Goal: Transaction & Acquisition: Purchase product/service

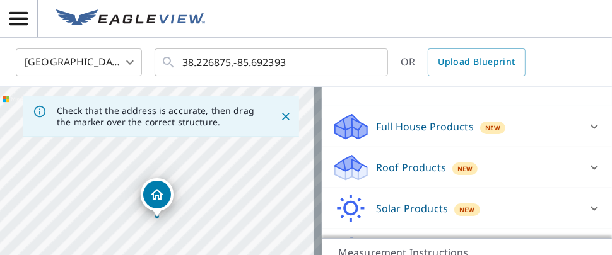
scroll to position [114, 0]
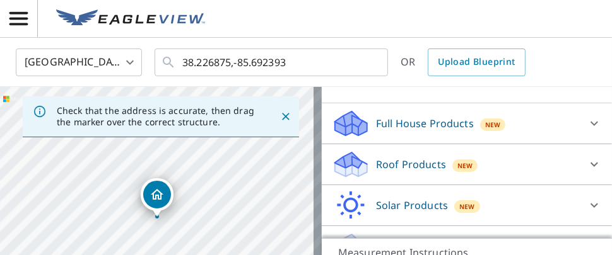
click at [378, 161] on p "Roof Products" at bounding box center [411, 164] width 70 height 15
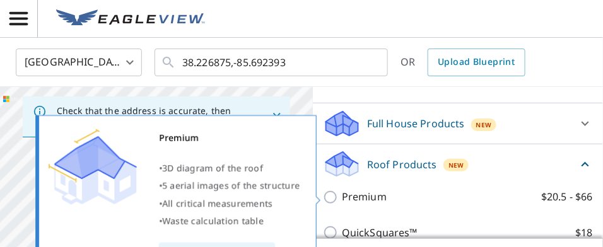
click at [329, 192] on input "Premium $20.5 - $66" at bounding box center [332, 197] width 19 height 15
checkbox input "true"
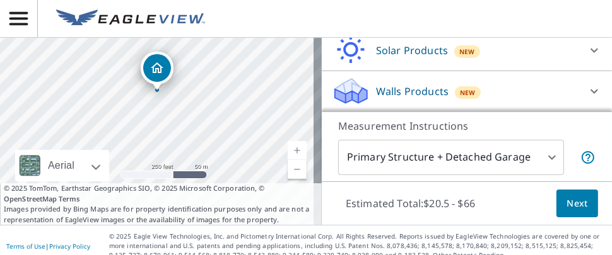
scroll to position [137, 0]
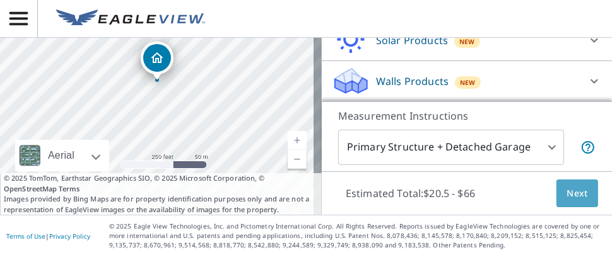
click at [566, 187] on span "Next" at bounding box center [576, 194] width 21 height 16
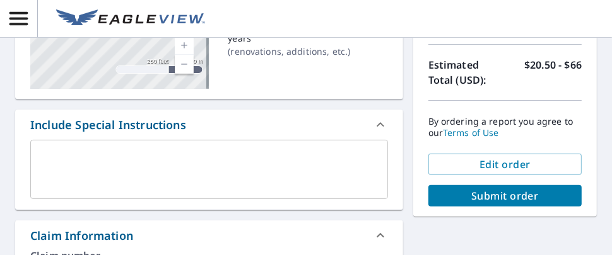
scroll to position [229, 0]
click at [50, 156] on textarea at bounding box center [209, 170] width 340 height 36
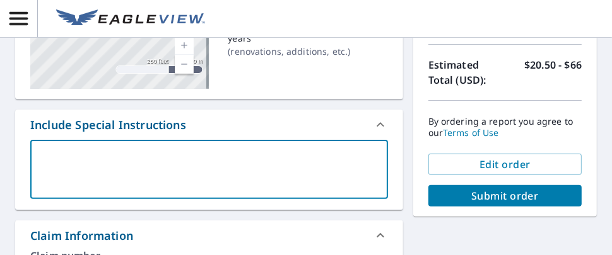
type textarea "H"
type textarea "x"
checkbox input "true"
type textarea "Hi"
type textarea "x"
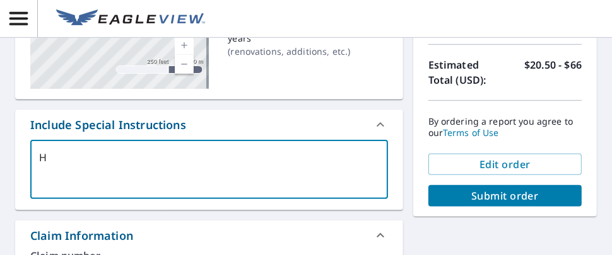
checkbox input "true"
type textarea "Hig"
type textarea "x"
checkbox input "true"
type textarea "High"
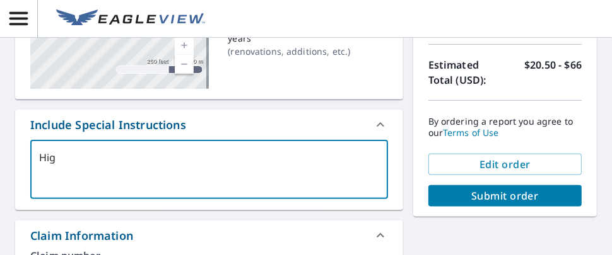
type textarea "x"
checkbox input "true"
type textarea "Highl"
type textarea "x"
checkbox input "true"
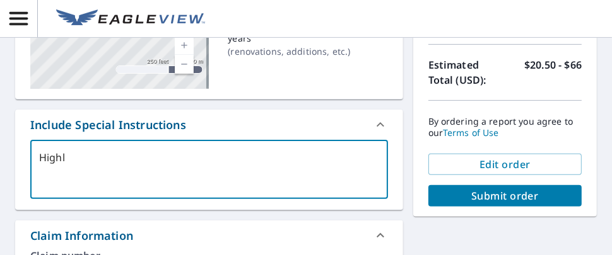
type textarea "Highla"
type textarea "x"
checkbox input "true"
type textarea "Highlan"
type textarea "x"
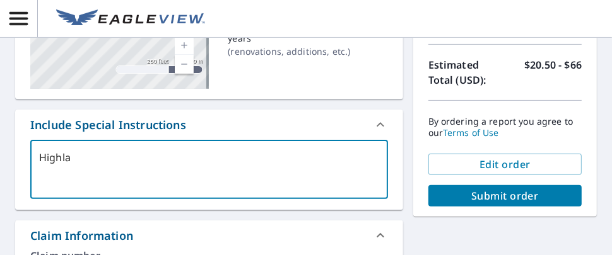
checkbox input "true"
type textarea "Highland"
type textarea "x"
checkbox input "true"
type textarea "Highland"
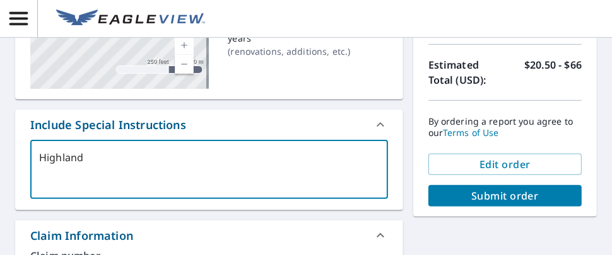
type textarea "x"
checkbox input "true"
type textarea "Highland ("
type textarea "x"
checkbox input "true"
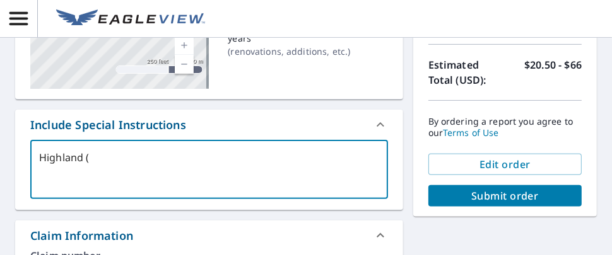
type textarea "Highland (G"
type textarea "x"
checkbox input "true"
type textarea "Highland (Ge"
type textarea "x"
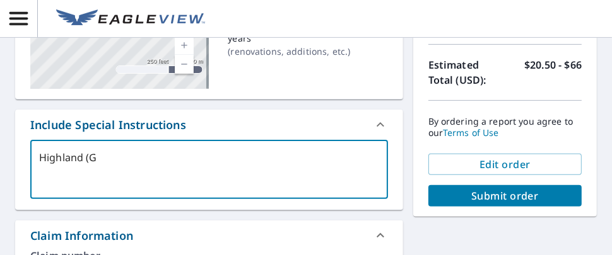
checkbox input "true"
type textarea "Highland (Ger"
type textarea "x"
checkbox input "true"
type textarea "Highland (Gera"
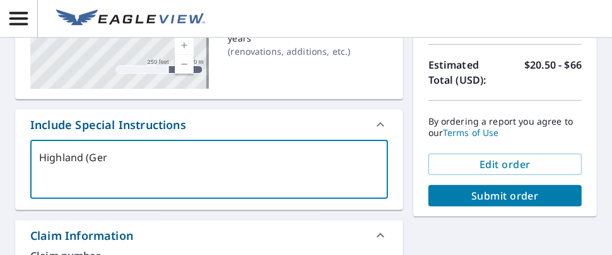
type textarea "x"
checkbox input "true"
type textarea "Highland (Geral"
type textarea "x"
checkbox input "true"
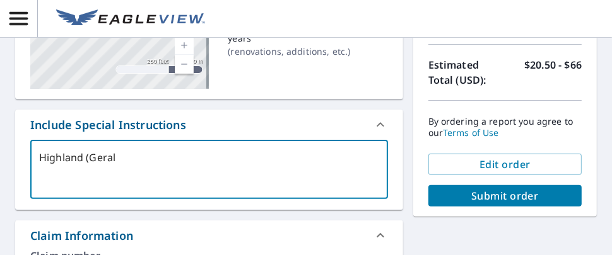
type textarea "Highland (Gerald"
type textarea "x"
checkbox input "true"
type textarea "Highland (Gerald)"
type textarea "x"
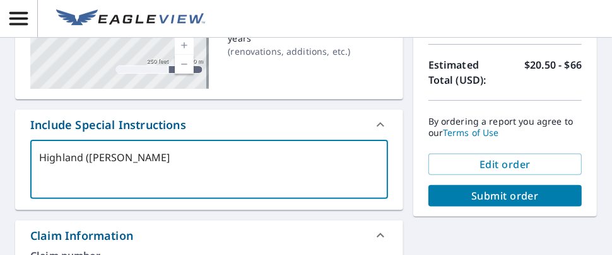
checkbox input "true"
type textarea "Highland (Gerald)"
type textarea "x"
checkbox input "true"
type textarea "Highland (Gerald) 2"
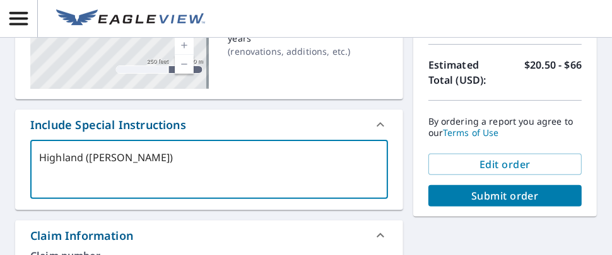
type textarea "x"
checkbox input "true"
type textarea "Highland (Gerald) 21"
type textarea "x"
checkbox input "true"
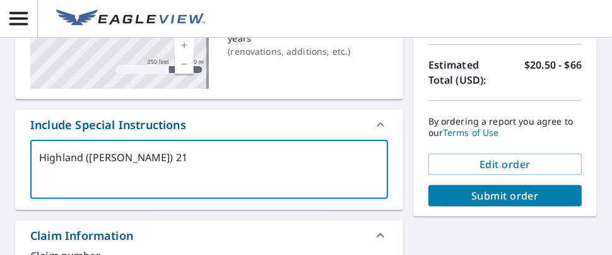
type textarea "Highland (Gerald) 213"
type textarea "x"
checkbox input "true"
type textarea "Highland (Gerald) 2132"
type textarea "x"
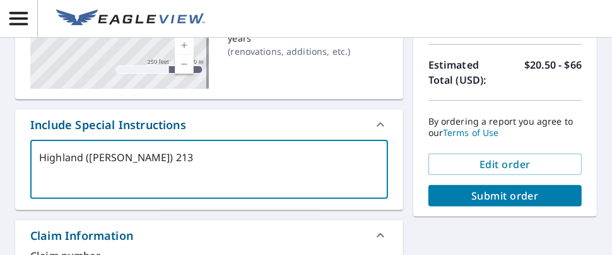
checkbox input "true"
type textarea "Highland (Gerald) 2132"
type textarea "x"
checkbox input "true"
type textarea "Highland (Gerald) 2132 W"
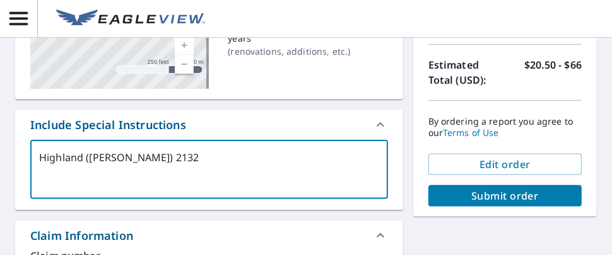
type textarea "x"
checkbox input "true"
type textarea "Highland (Gerald) 2132 Wo"
type textarea "x"
checkbox input "true"
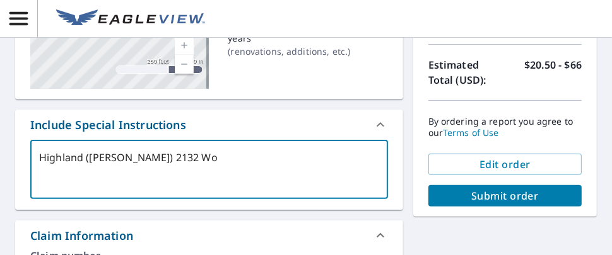
type textarea "Highland (Gerald) 2132 Woo"
type textarea "x"
checkbox input "true"
type textarea "Highland (Gerald) 2132 Wood"
type textarea "x"
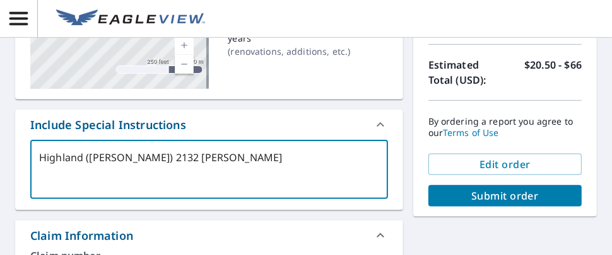
checkbox input "true"
type textarea "Highland (Gerald) 2132 Woodf"
type textarea "x"
checkbox input "true"
type textarea "Highland (Gerald) 2132 Woodfo"
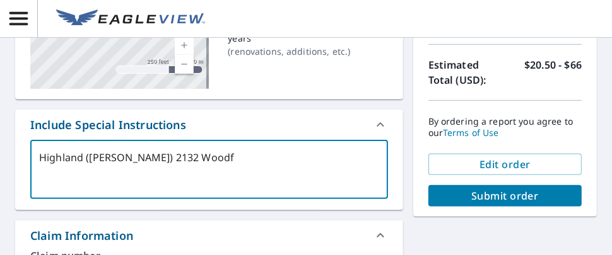
type textarea "x"
checkbox input "true"
type textarea "Highland (Gerald) 2132 Woodfor"
type textarea "x"
checkbox input "true"
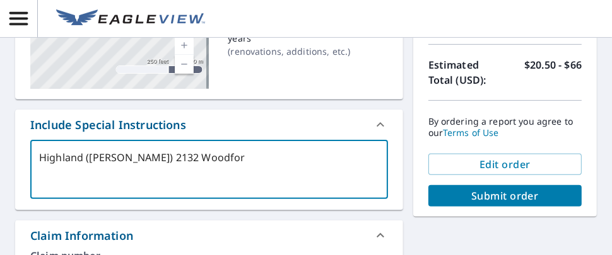
type textarea "Highland (Gerald) 2132 Woodford"
type textarea "x"
checkbox input "true"
type textarea "Highland (Gerald) 2132 Woodford"
type textarea "x"
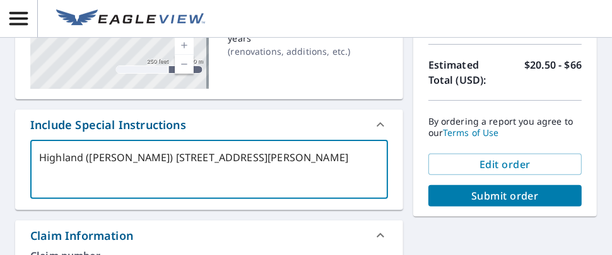
checkbox input "true"
type textarea "Highland (Gerald) 2132 Woodford P"
type textarea "x"
checkbox input "true"
type textarea "Highland (Gerald) 2132 Woodford Pl"
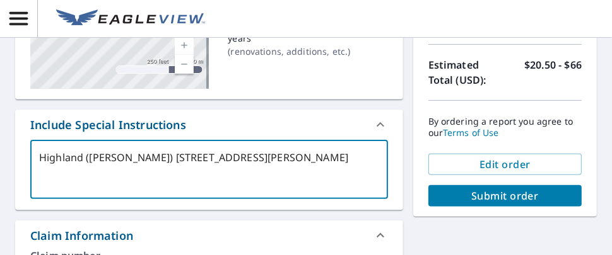
type textarea "x"
checkbox input "true"
type textarea "Highland (Gerald) 2132 Woodford Pla"
type textarea "x"
checkbox input "true"
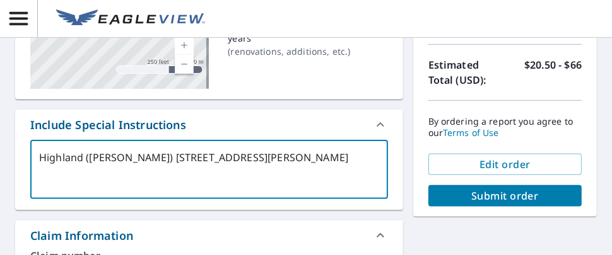
type textarea "Highland (Gerald) 2132 Woodford Plac"
type textarea "x"
checkbox input "true"
type textarea "Highland (Gerald) 2132 Woodford Place"
type textarea "x"
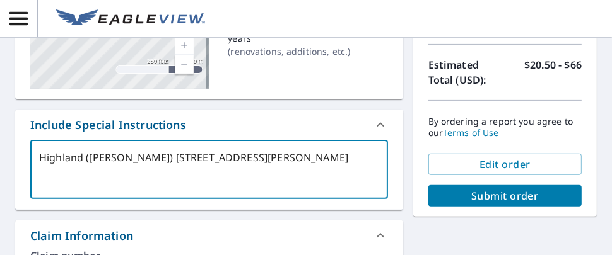
checkbox input "true"
drag, startPoint x: 236, startPoint y: 157, endPoint x: -112, endPoint y: 162, distance: 348.2
click at [0, 162] on html "KR KR Dashboard / Finalize Order Finalize Order 2132 Woodford Pl Louisville, KY…" at bounding box center [306, 127] width 612 height 255
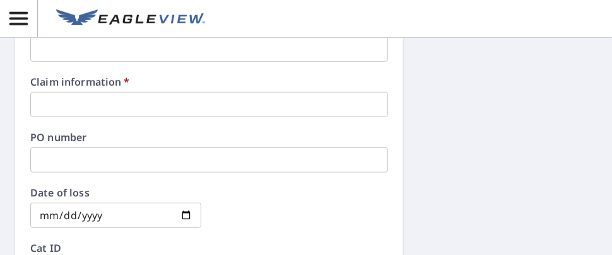
type textarea "Highland (Gerald) 2132 Woodford Place"
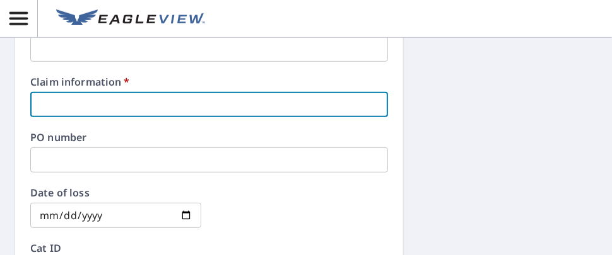
click at [79, 102] on input "text" at bounding box center [209, 104] width 358 height 25
paste input "Highland (Gerald) 2132 Woodford Place"
type textarea "x"
type input "Highland (Gerald) 2132 Woodford Place"
checkbox input "true"
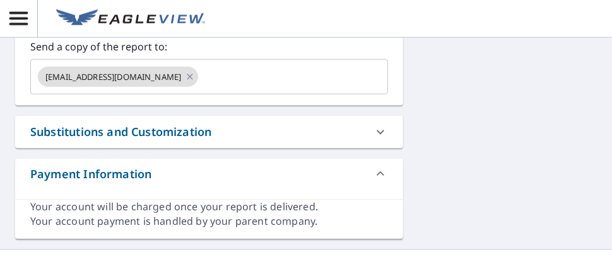
scroll to position [802, 0]
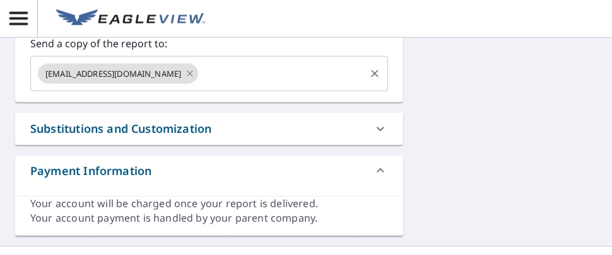
type input "Highland (Gerald) 2132 Woodford Place"
click at [200, 76] on input "text" at bounding box center [281, 74] width 163 height 24
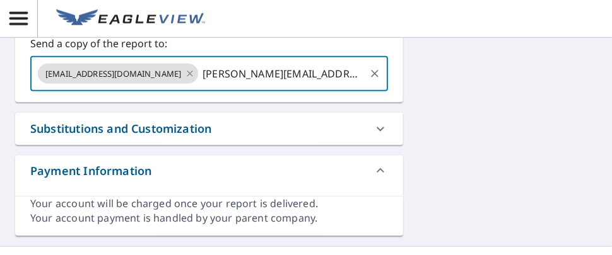
type input "Gerald.shelburne@highlandroofing.com"
type textarea "x"
checkbox input "true"
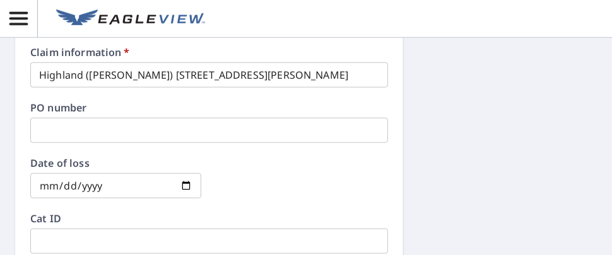
scroll to position [259, 0]
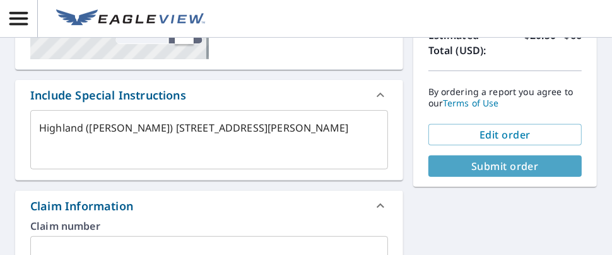
click at [507, 161] on span "Submit order" at bounding box center [504, 167] width 133 height 14
type textarea "x"
checkbox input "true"
